Goal: Use online tool/utility: Utilize a website feature to perform a specific function

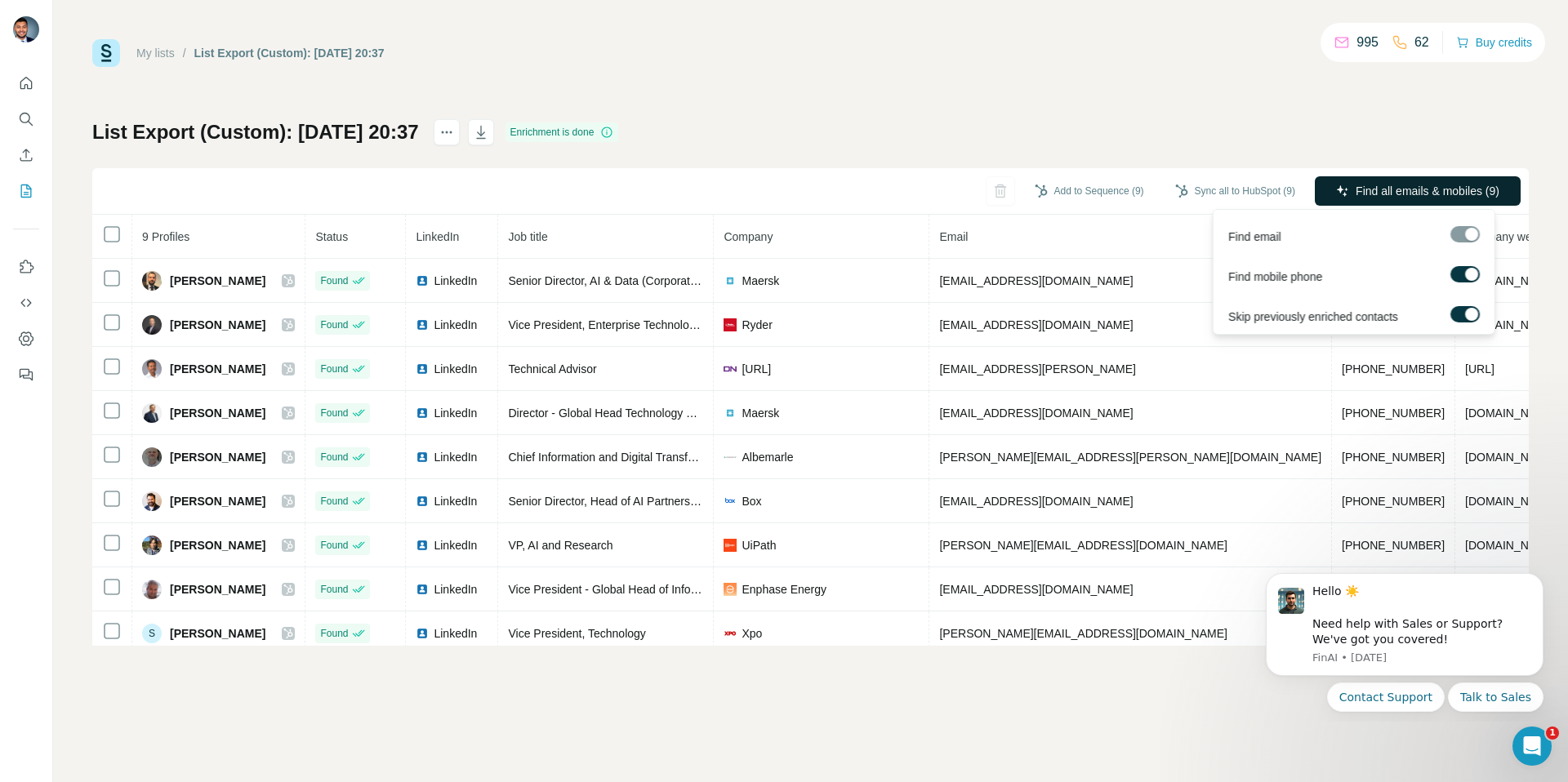
click at [1380, 186] on span "Find all emails & mobiles (9)" at bounding box center [1426, 191] width 144 height 16
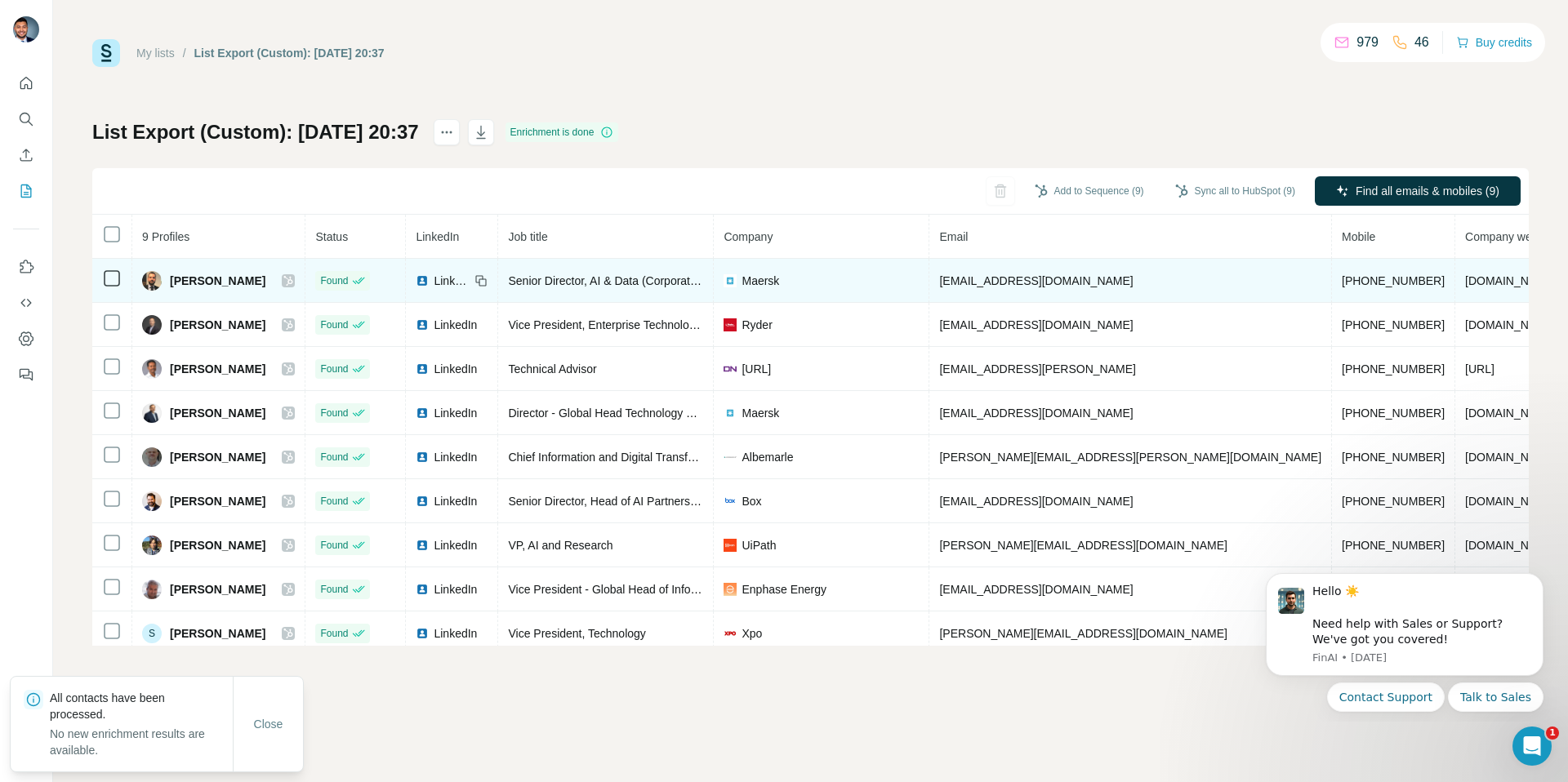
click at [293, 277] on icon at bounding box center [288, 281] width 9 height 13
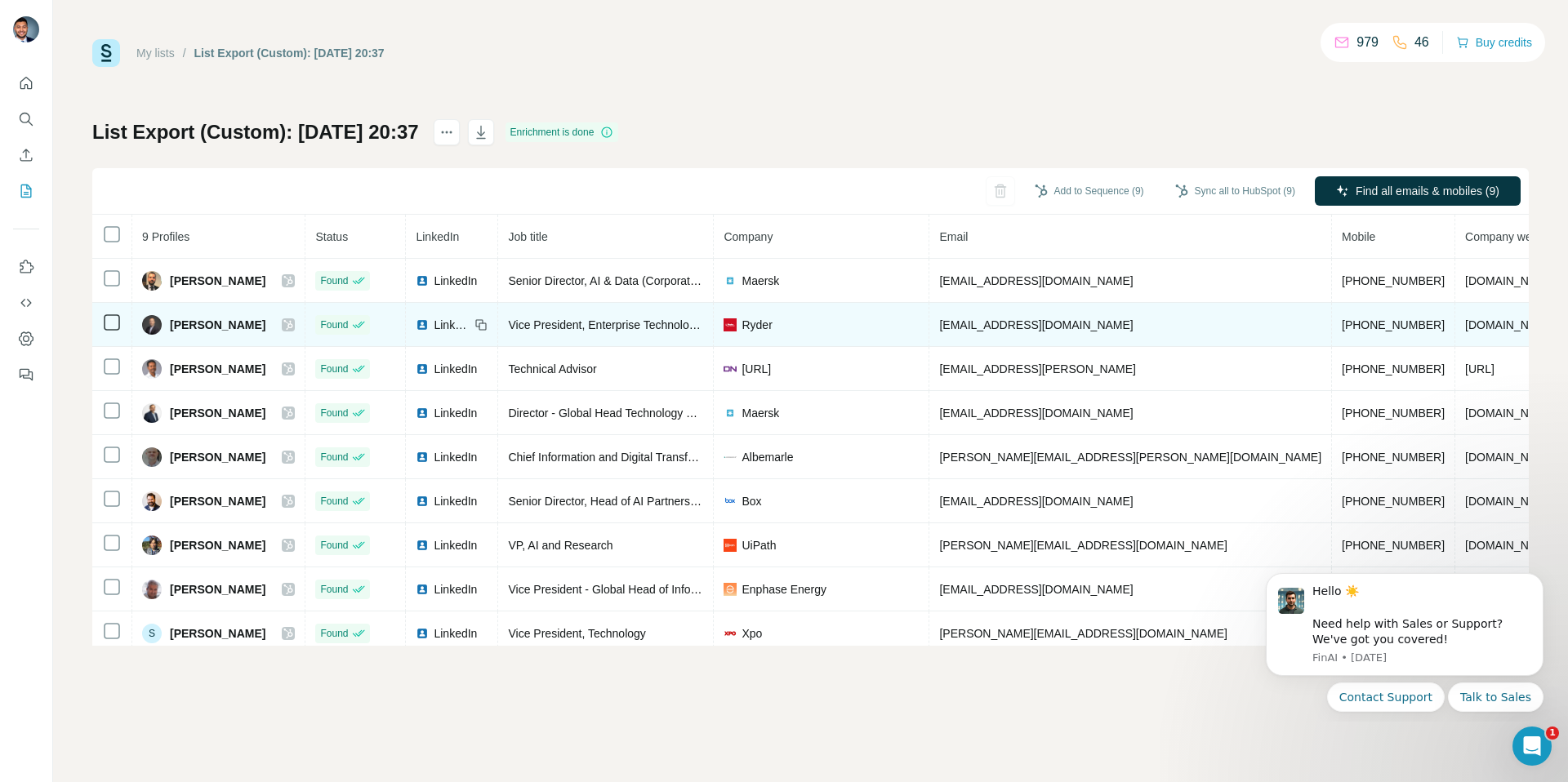
click at [293, 328] on icon at bounding box center [288, 325] width 9 height 13
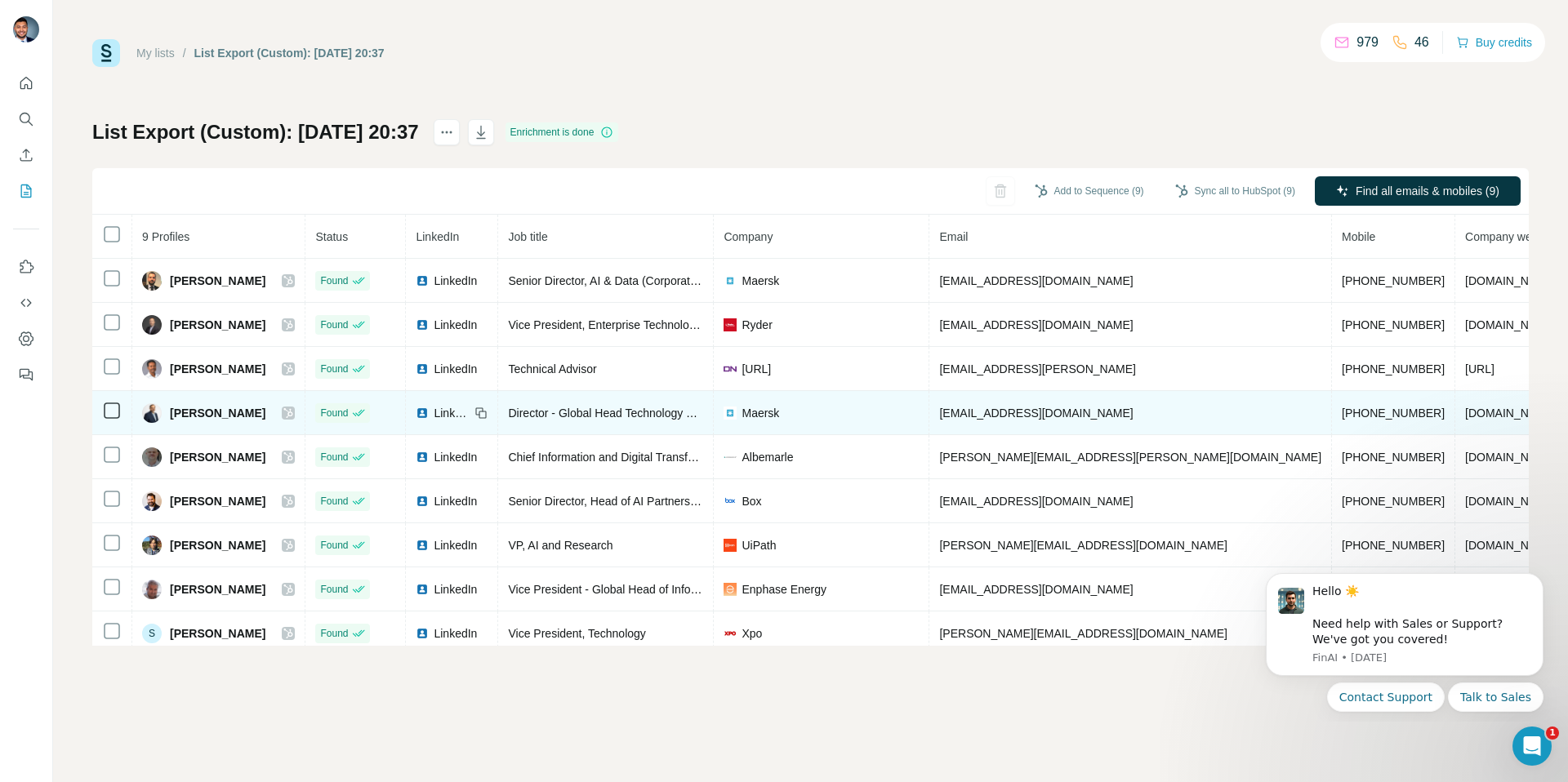
click at [293, 411] on icon at bounding box center [288, 413] width 9 height 13
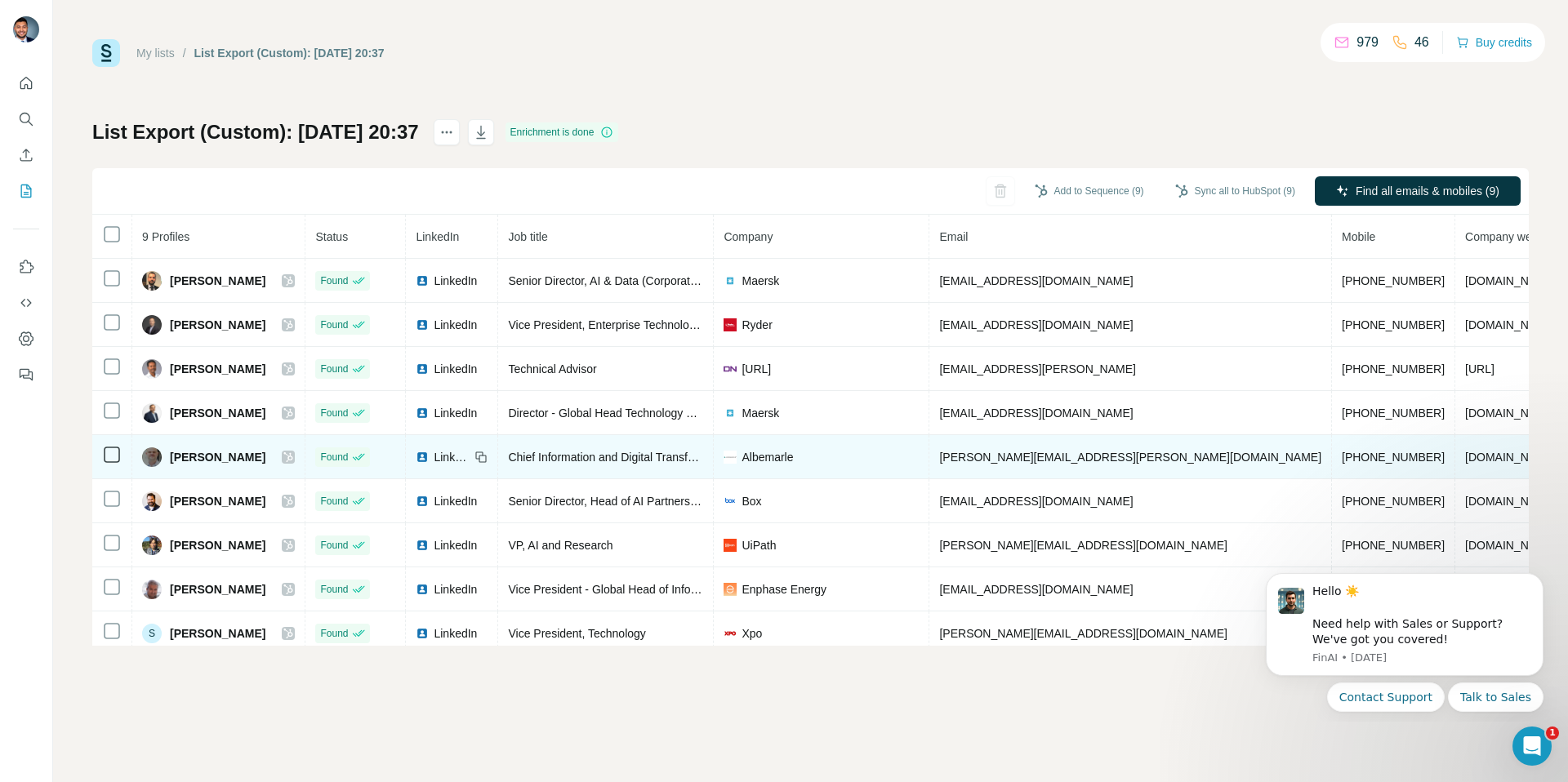
click at [293, 453] on icon at bounding box center [289, 457] width 9 height 9
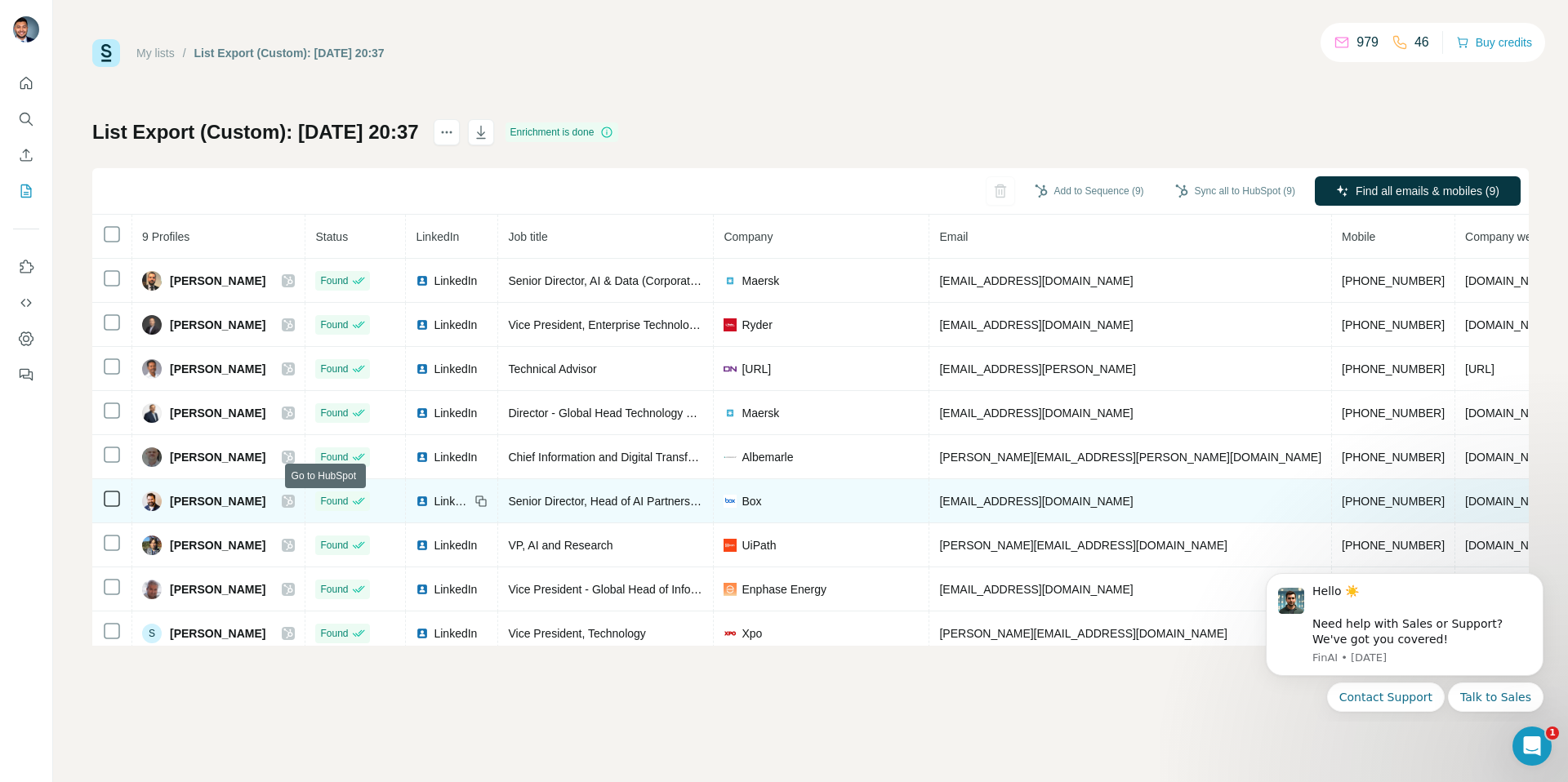
click at [293, 498] on icon at bounding box center [288, 501] width 9 height 13
